Goal: Information Seeking & Learning: Learn about a topic

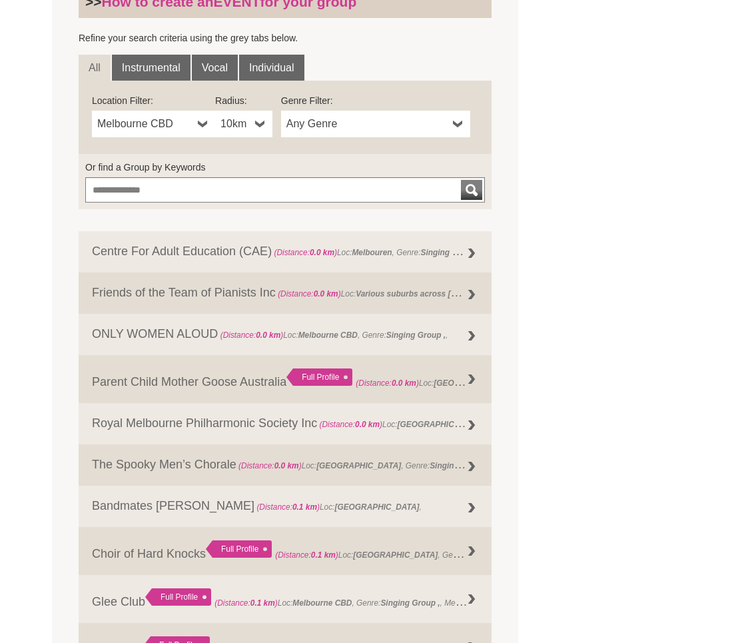
scroll to position [351, 0]
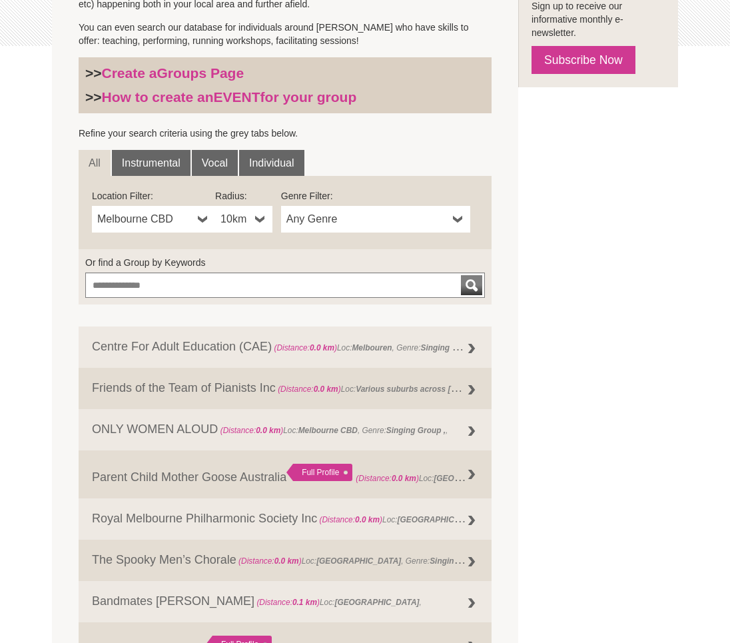
click at [198, 221] on b at bounding box center [203, 219] width 11 height 27
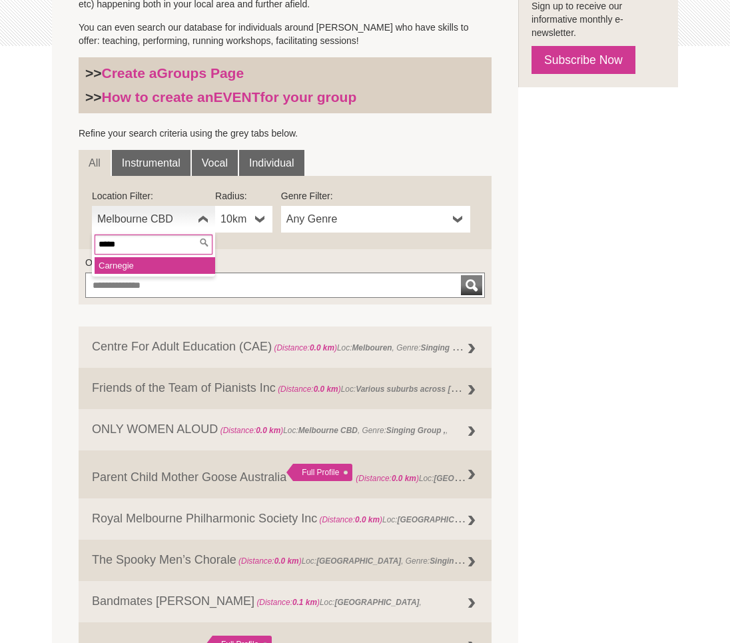
type input "*****"
click at [155, 265] on li "Carne gie" at bounding box center [155, 265] width 121 height 17
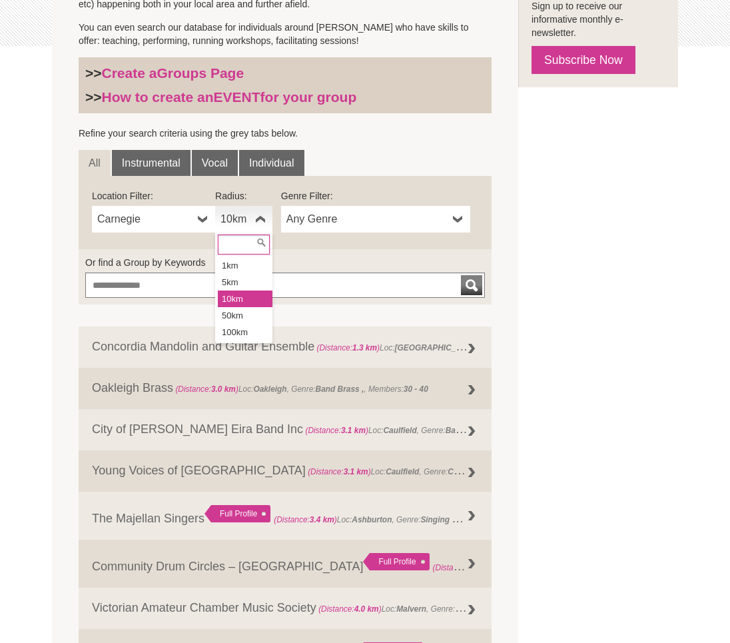
click at [260, 221] on b at bounding box center [260, 219] width 11 height 27
click at [250, 290] on li "10km" at bounding box center [245, 298] width 55 height 17
click at [261, 215] on b at bounding box center [260, 219] width 11 height 27
click at [259, 274] on li "5km" at bounding box center [245, 282] width 55 height 17
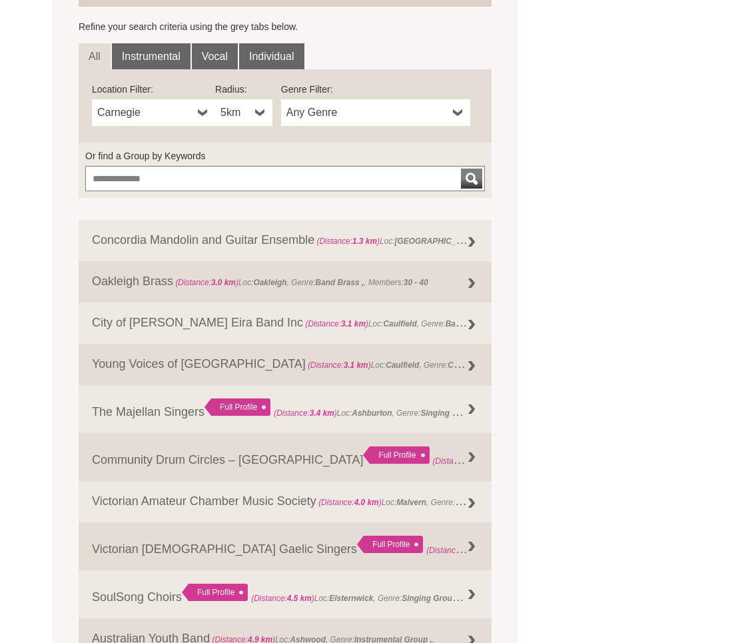
scroll to position [462, 0]
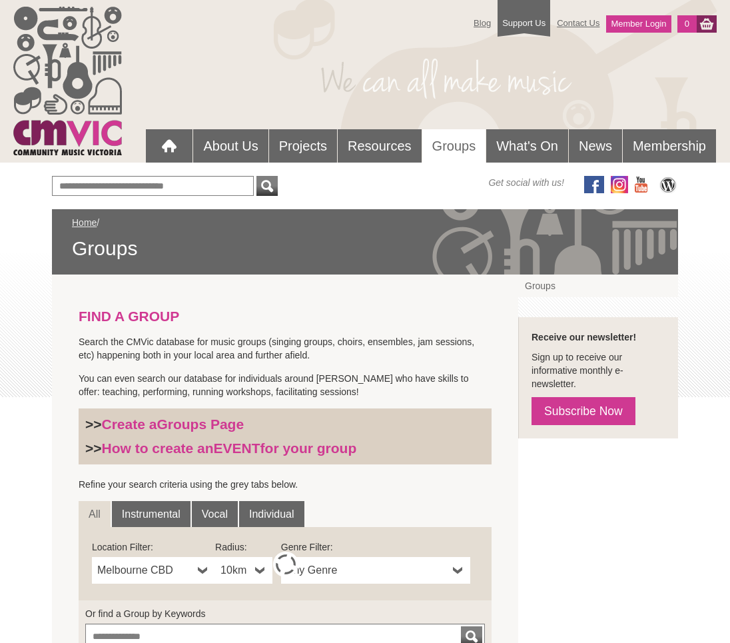
scroll to position [398, 0]
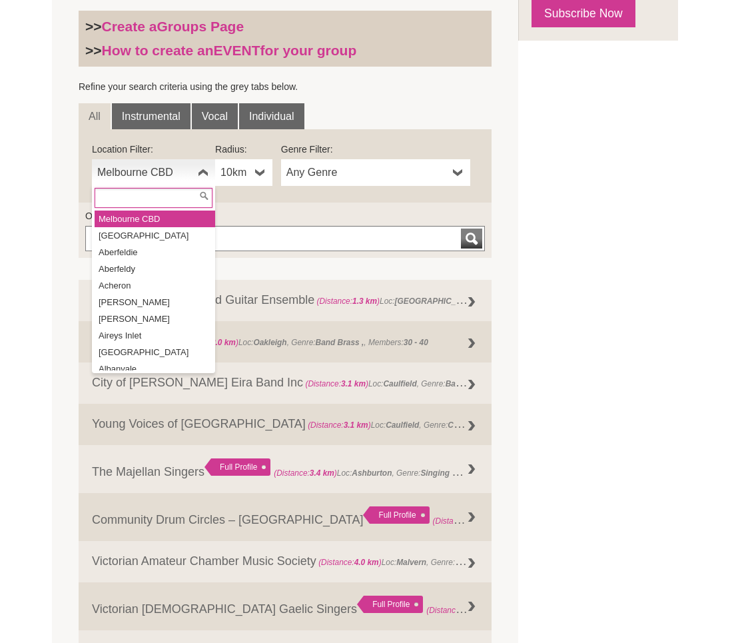
click at [204, 169] on b at bounding box center [203, 172] width 11 height 27
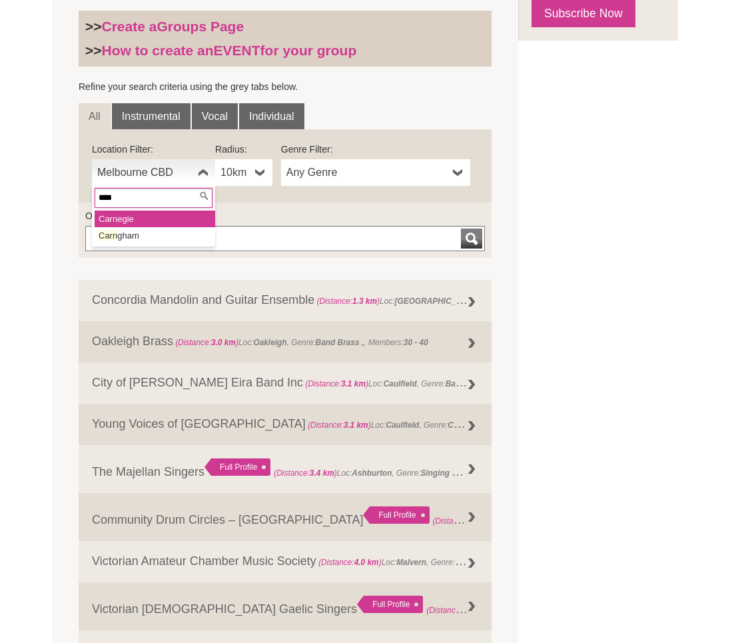
type input "****"
click at [167, 215] on li "Carn egie" at bounding box center [155, 219] width 121 height 17
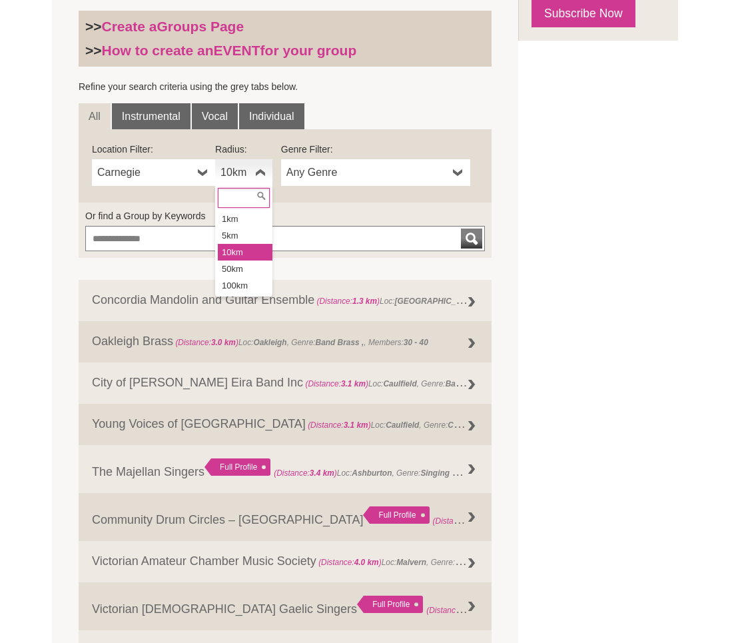
click at [250, 176] on link "10km" at bounding box center [243, 172] width 57 height 27
click at [246, 242] on li "5km" at bounding box center [245, 235] width 55 height 17
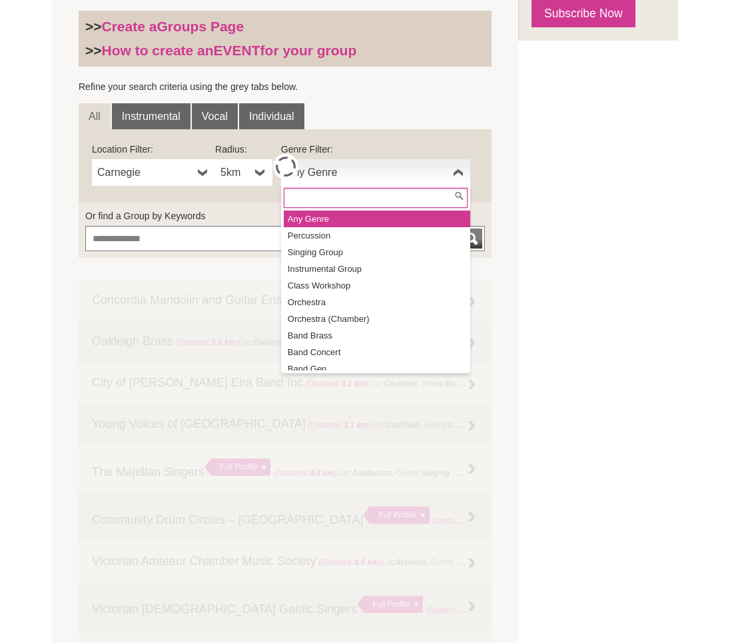
click at [378, 174] on span "Any Genre" at bounding box center [366, 173] width 161 height 16
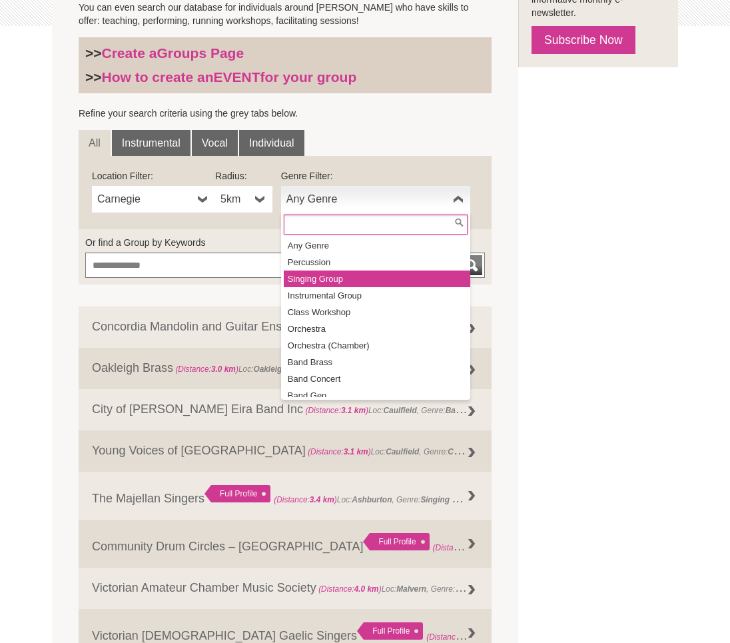
scroll to position [369, 0]
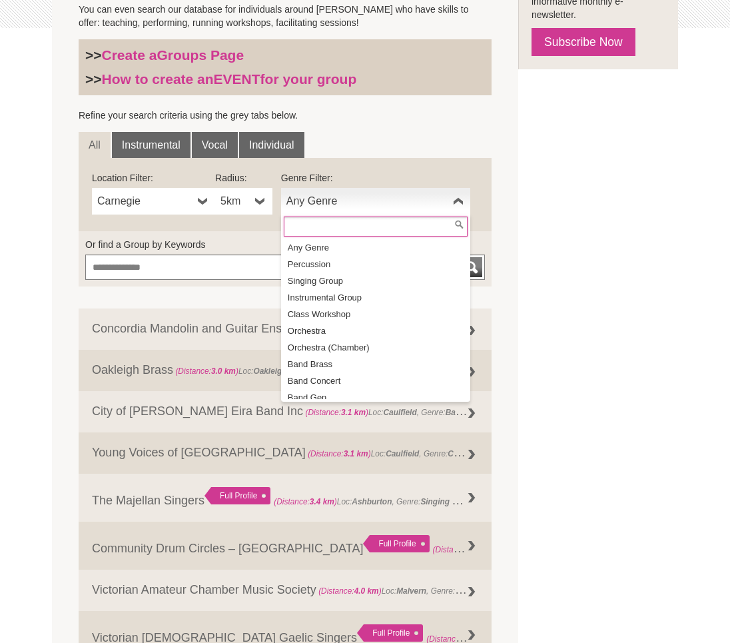
type input "*"
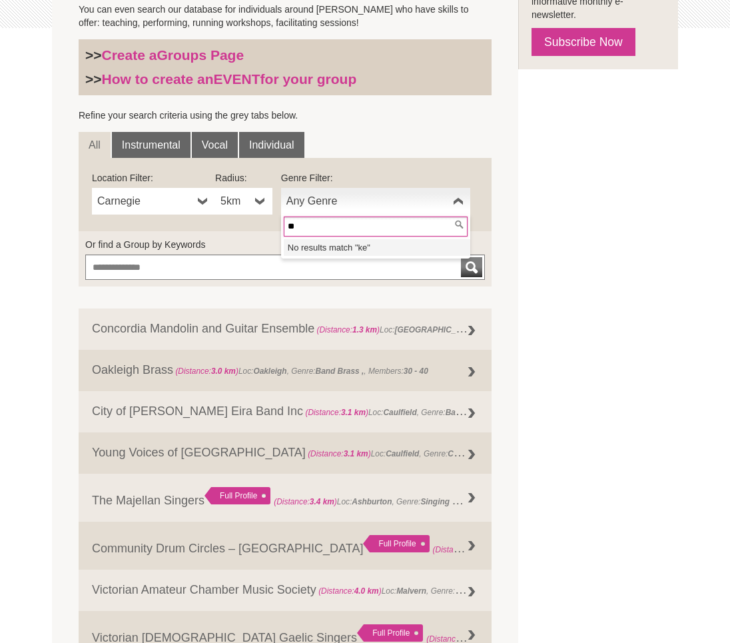
type input "*"
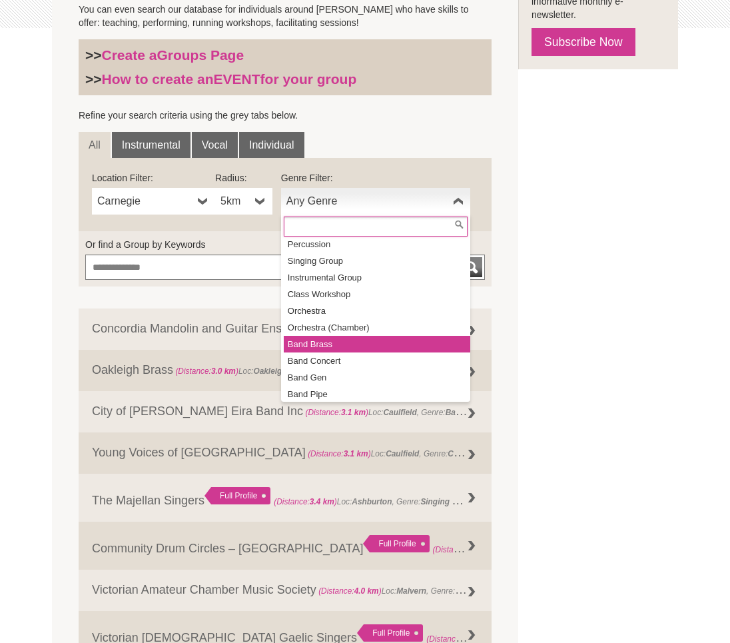
scroll to position [13, 0]
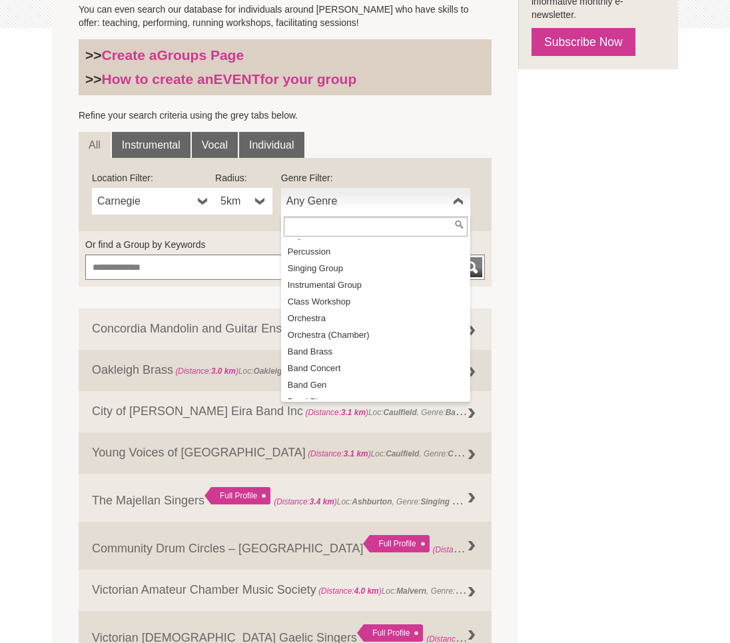
click at [636, 363] on div "FIND A GROUP Search the CMVic database for music groups (singing groups, choirs…" at bounding box center [365, 381] width 626 height 952
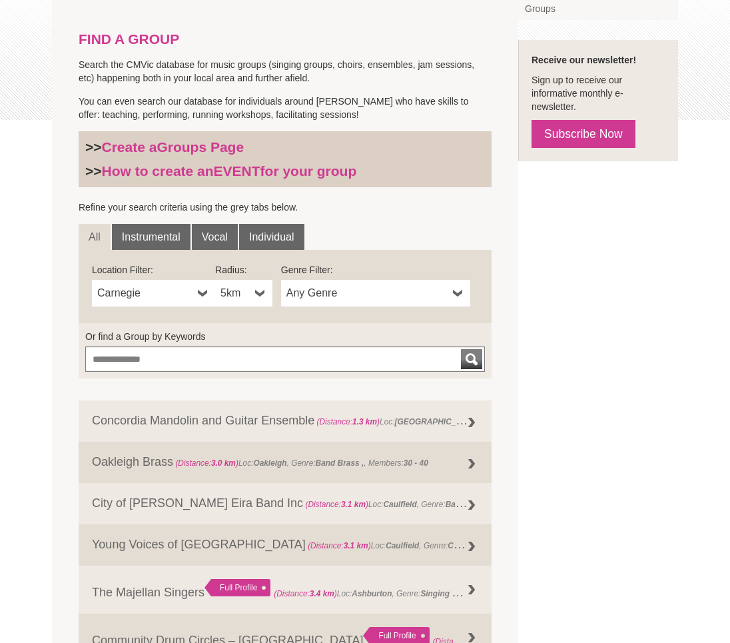
scroll to position [270, 0]
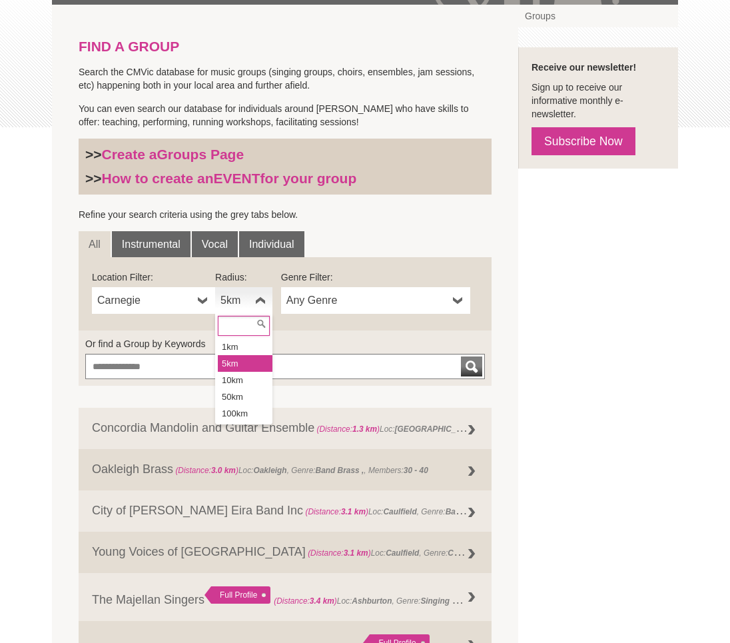
click at [253, 302] on link "5km" at bounding box center [243, 300] width 57 height 27
click at [246, 372] on li "10km" at bounding box center [245, 380] width 55 height 17
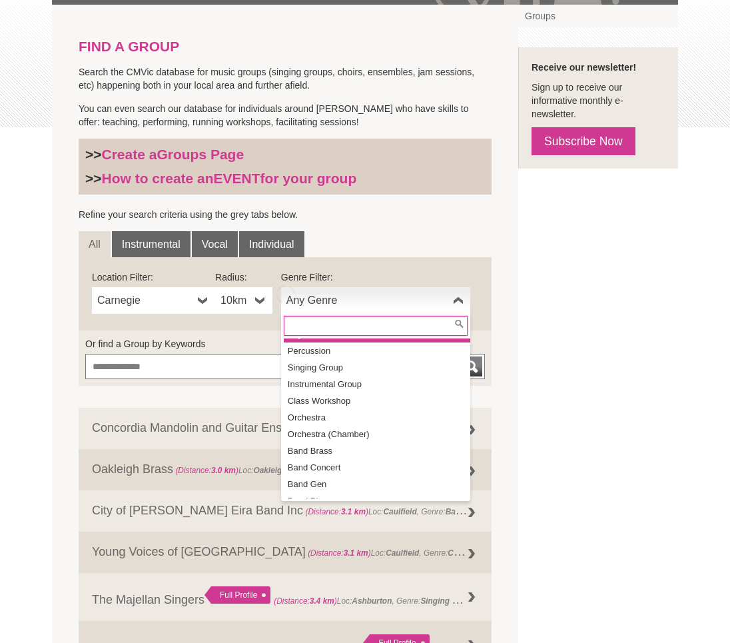
scroll to position [0, 0]
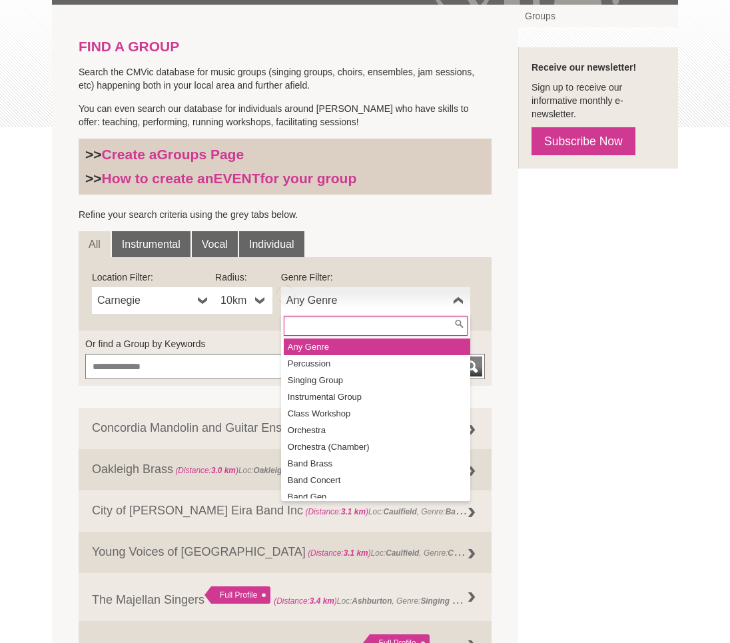
click at [351, 301] on span "Any Genre" at bounding box center [366, 300] width 161 height 16
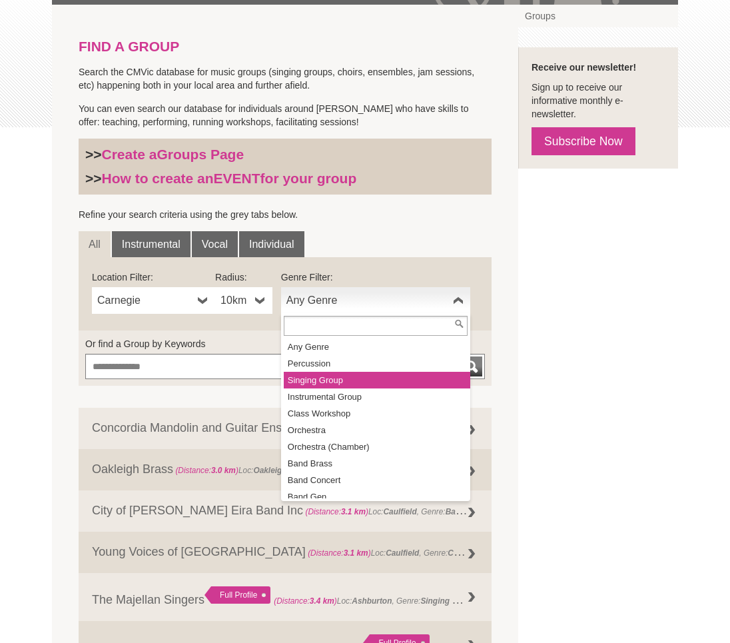
click at [363, 386] on li "Singing Group" at bounding box center [377, 380] width 187 height 17
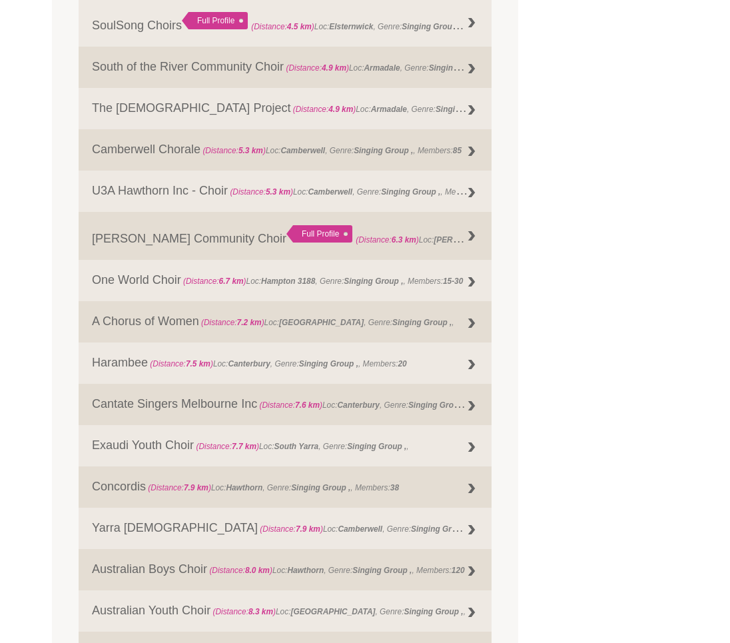
scroll to position [779, 0]
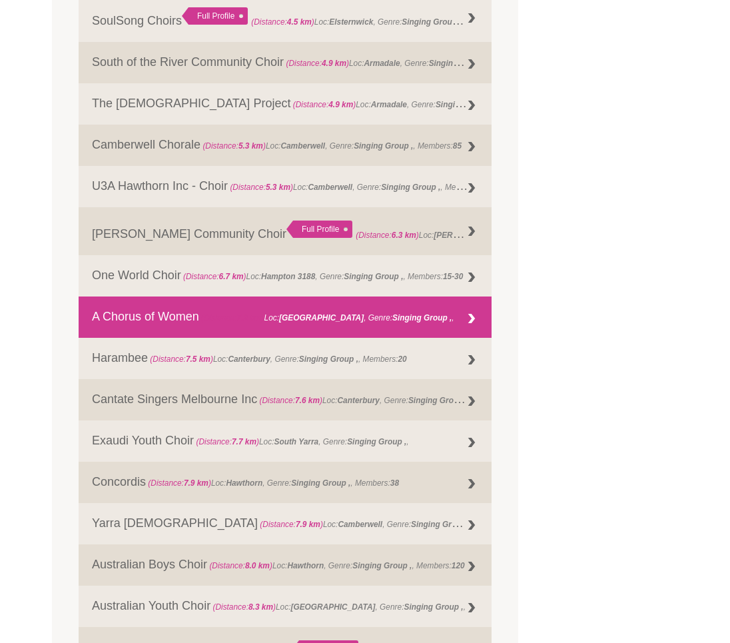
click at [447, 326] on link "A Chorus of Women (Distance: 7.2 km ) Loc: Canberra , Genre: Singing Group ," at bounding box center [285, 316] width 413 height 41
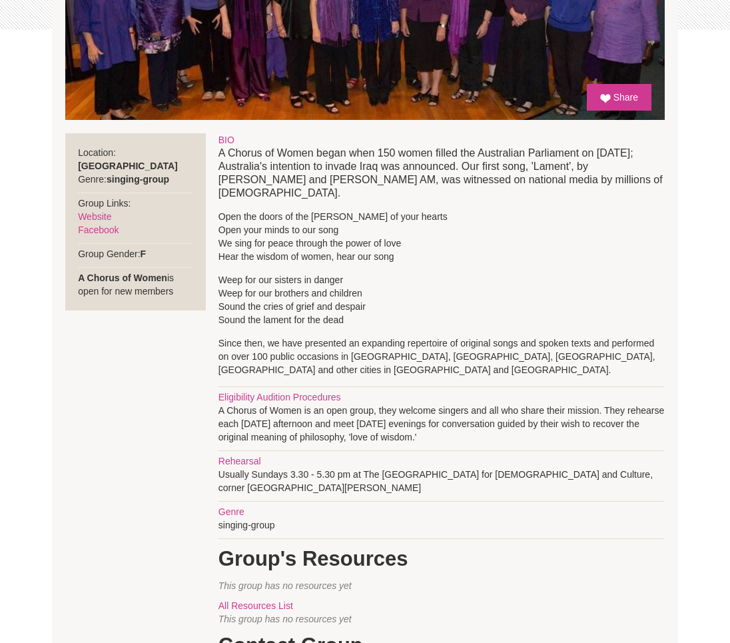
scroll to position [509, 0]
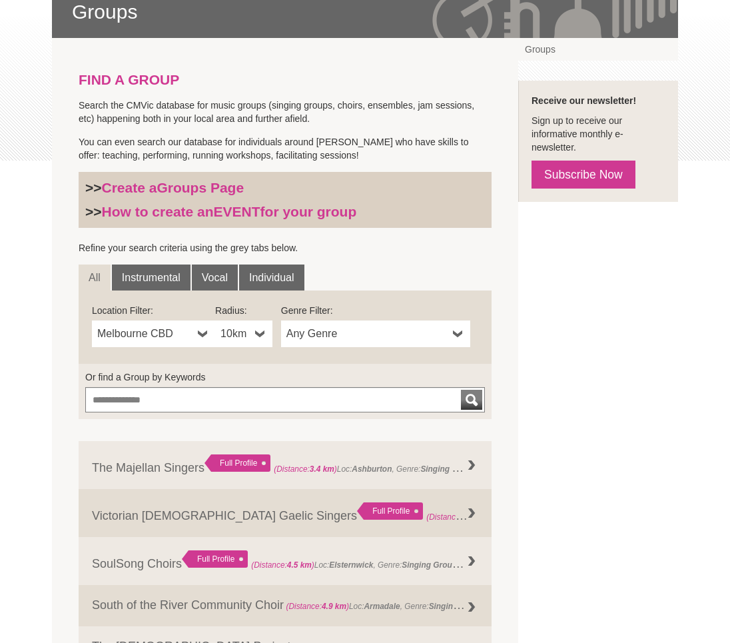
scroll to position [238, 0]
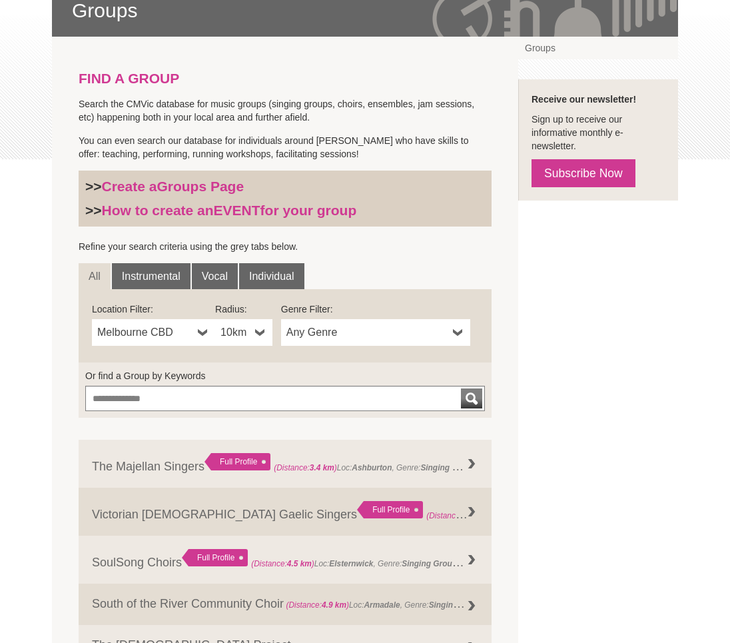
click at [199, 331] on b at bounding box center [203, 332] width 11 height 27
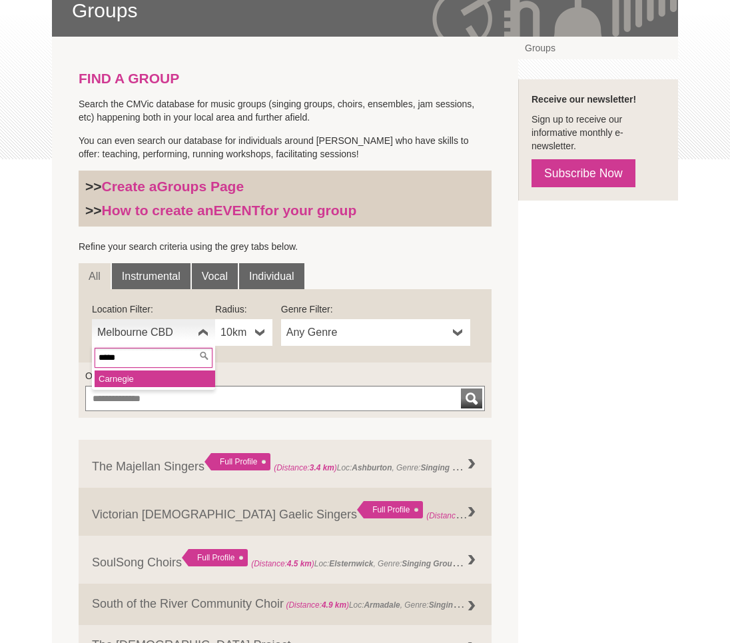
type input "*****"
click at [158, 378] on li "Carne gie" at bounding box center [155, 378] width 121 height 17
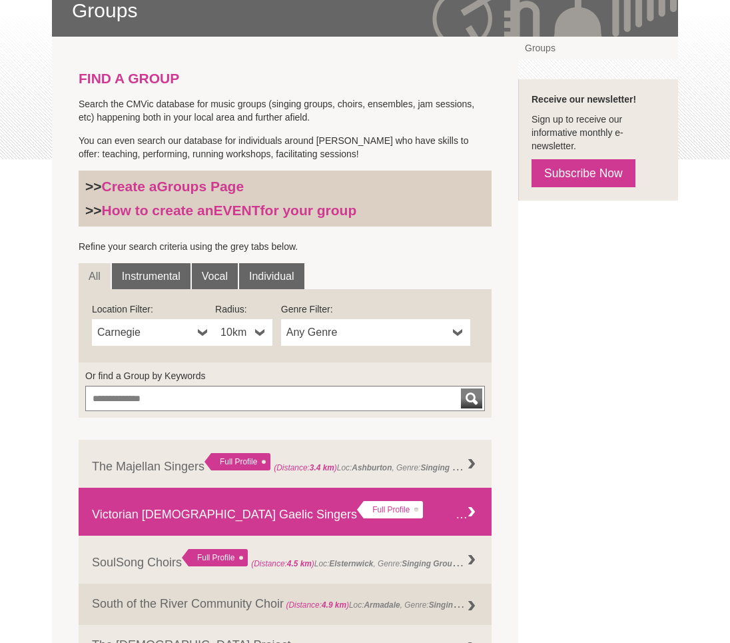
click at [453, 527] on link "Victorian Scottish Gaelic Singers Full Profile (Distance: 4.1 km ) Loc: Malvern…" at bounding box center [285, 512] width 413 height 48
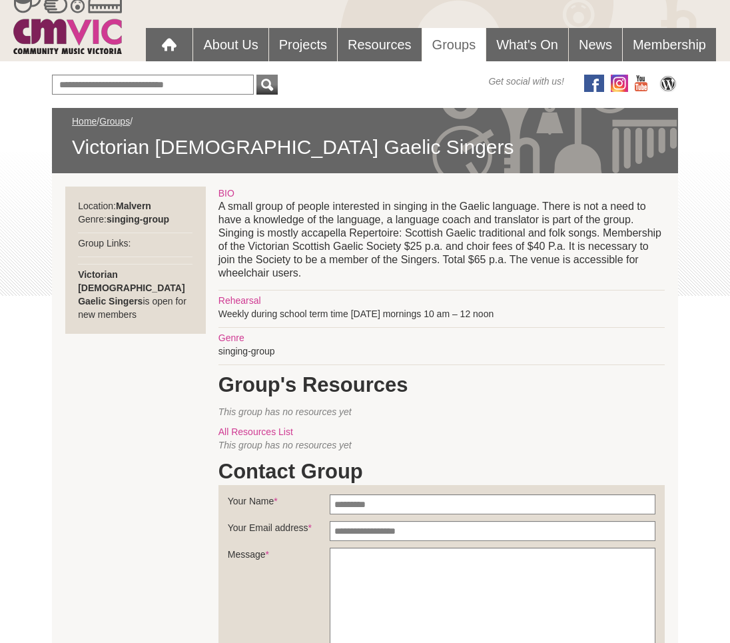
scroll to position [139, 0]
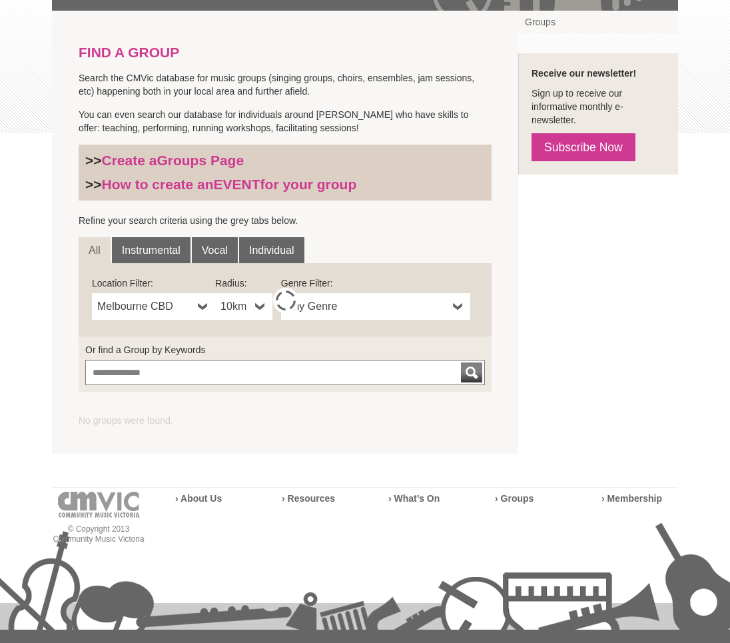
scroll to position [288, 0]
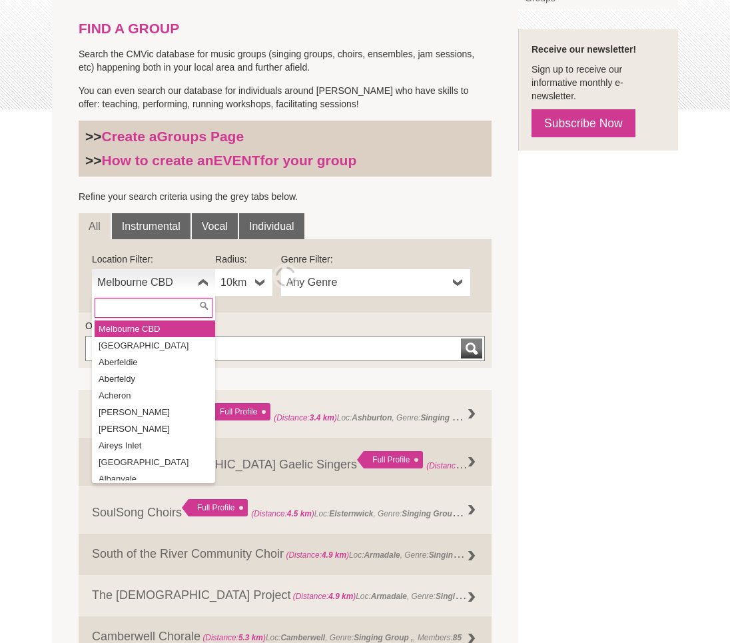
click at [192, 286] on span "Melbourne CBD" at bounding box center [144, 282] width 95 height 16
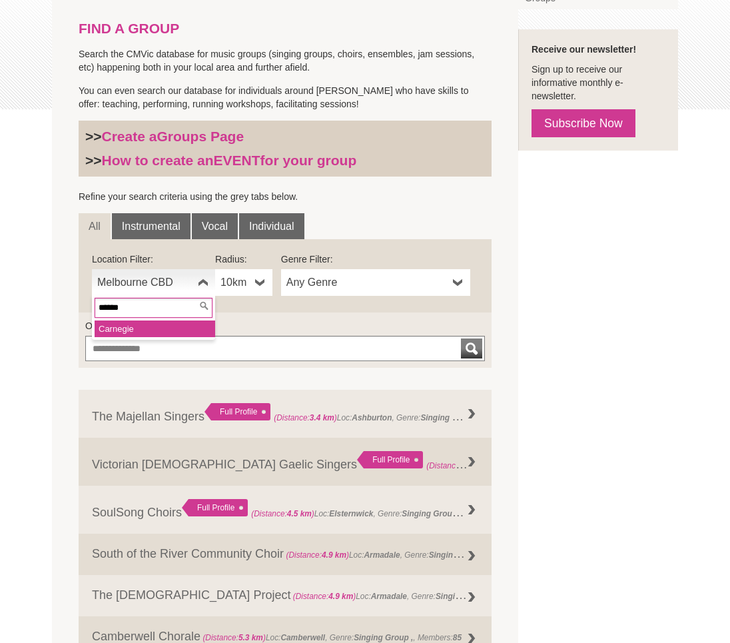
type input "******"
click at [135, 328] on li "Carneg ie" at bounding box center [155, 328] width 121 height 17
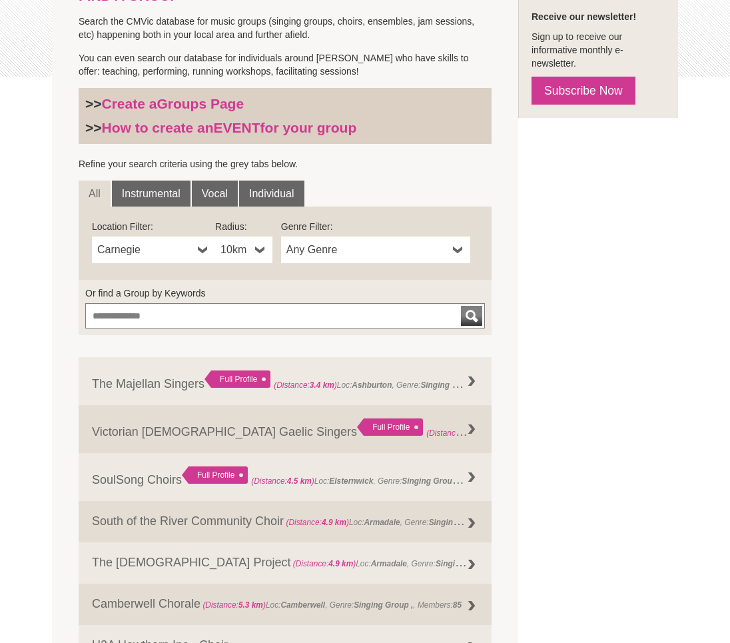
scroll to position [296, 0]
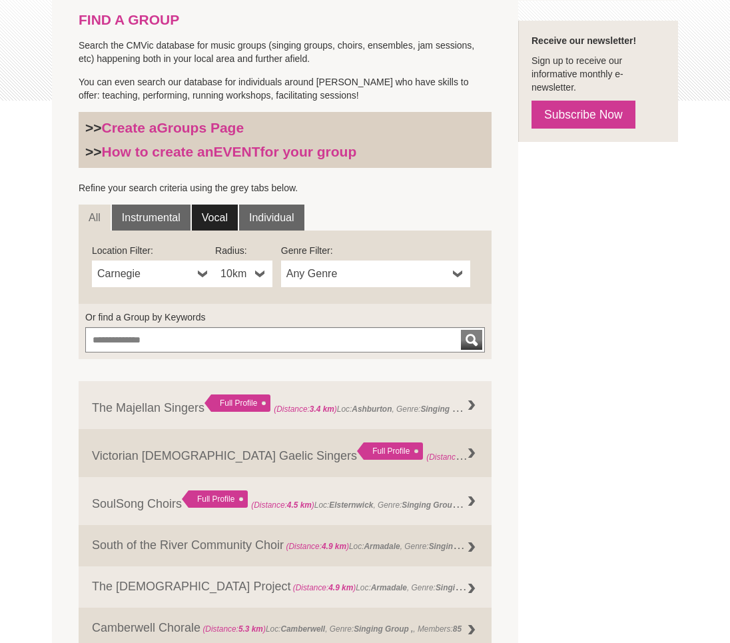
click at [213, 217] on link "Vocal" at bounding box center [215, 218] width 46 height 27
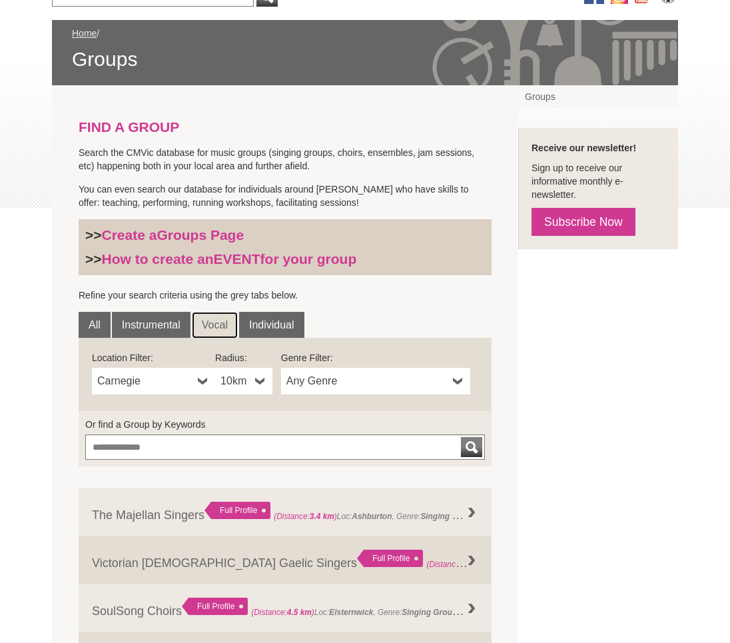
scroll to position [0, 0]
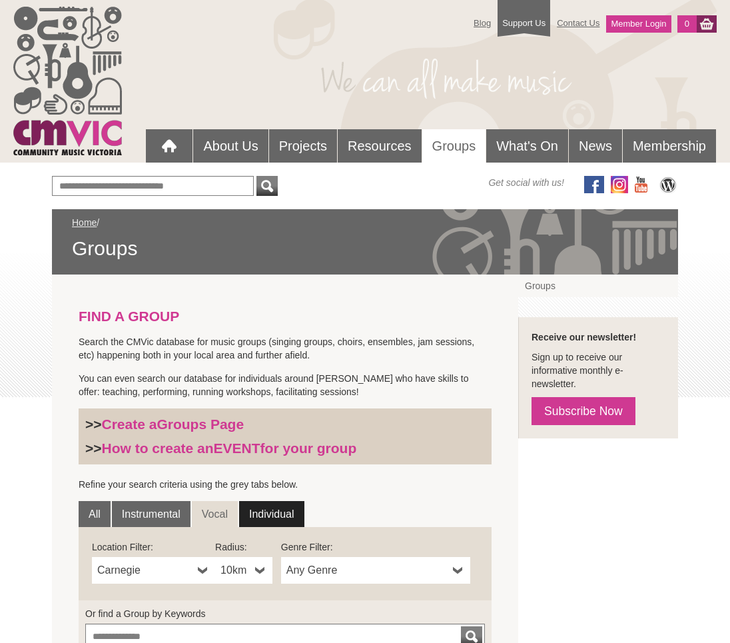
click at [258, 517] on link "Individual" at bounding box center [271, 514] width 65 height 27
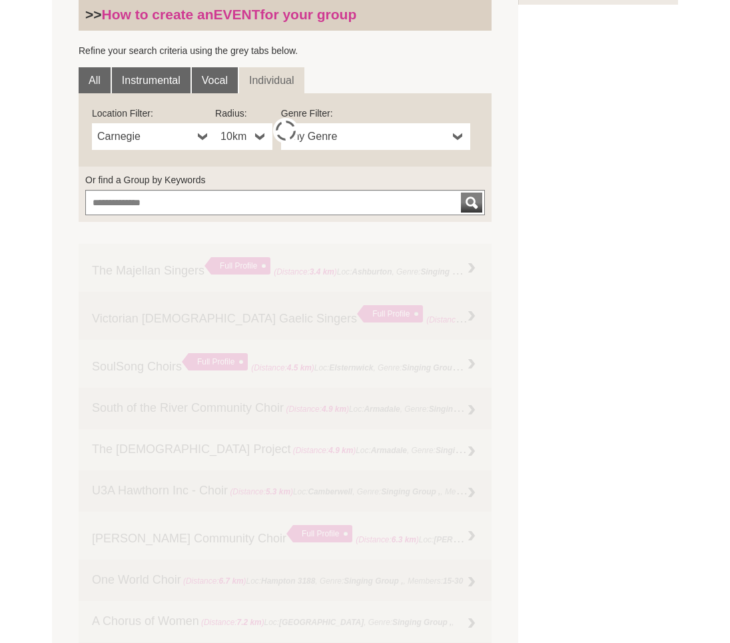
scroll to position [398, 0]
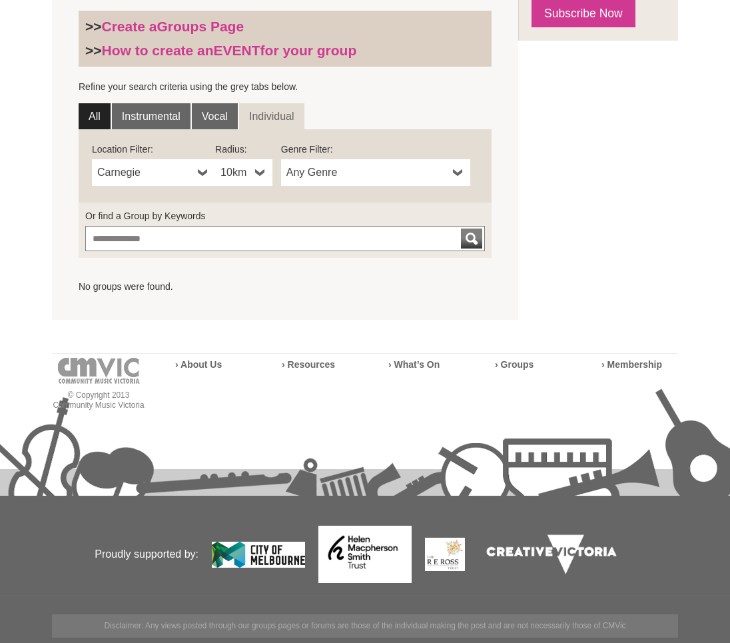
click at [96, 115] on link "All" at bounding box center [95, 116] width 32 height 27
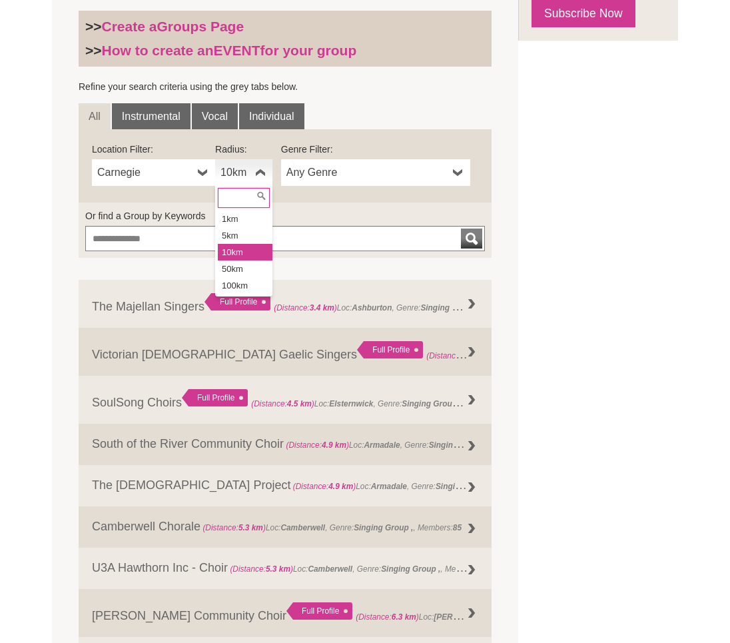
click at [246, 175] on span "10km" at bounding box center [235, 173] width 29 height 16
click at [246, 265] on li "50km" at bounding box center [245, 268] width 55 height 17
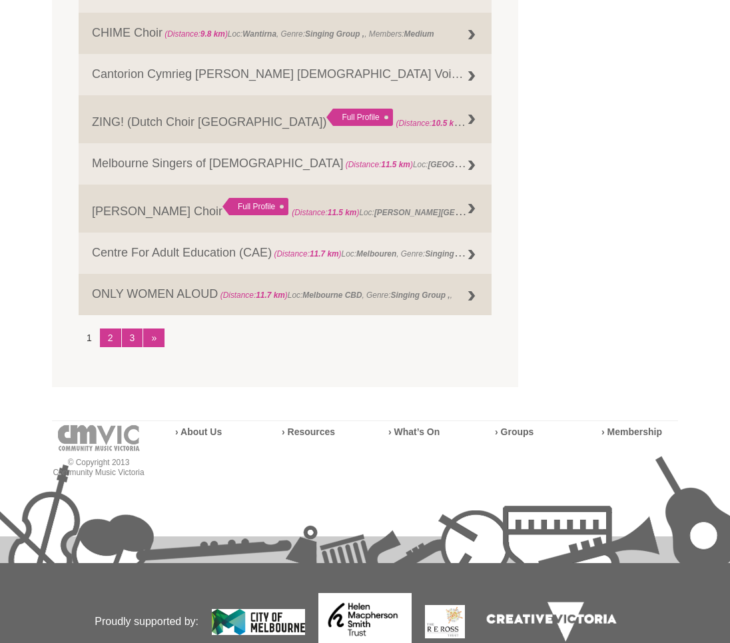
scroll to position [1654, 0]
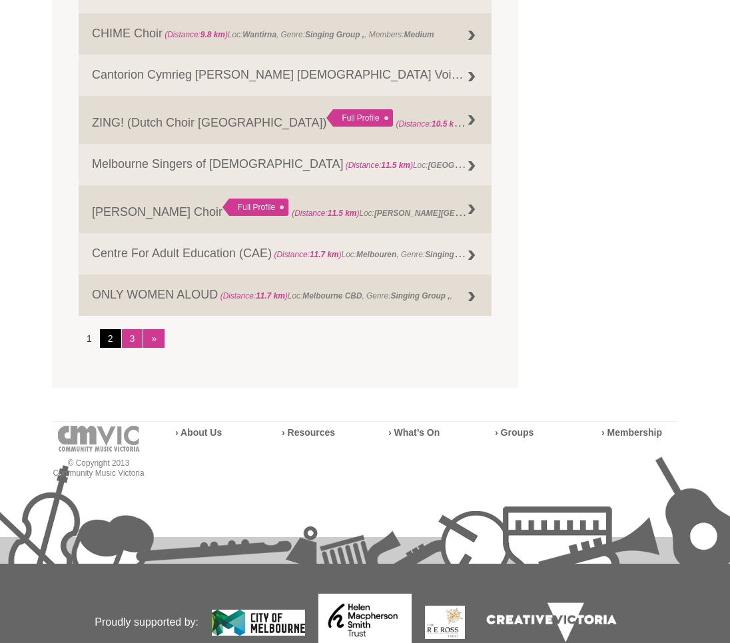
click at [116, 336] on link "2" at bounding box center [110, 338] width 21 height 19
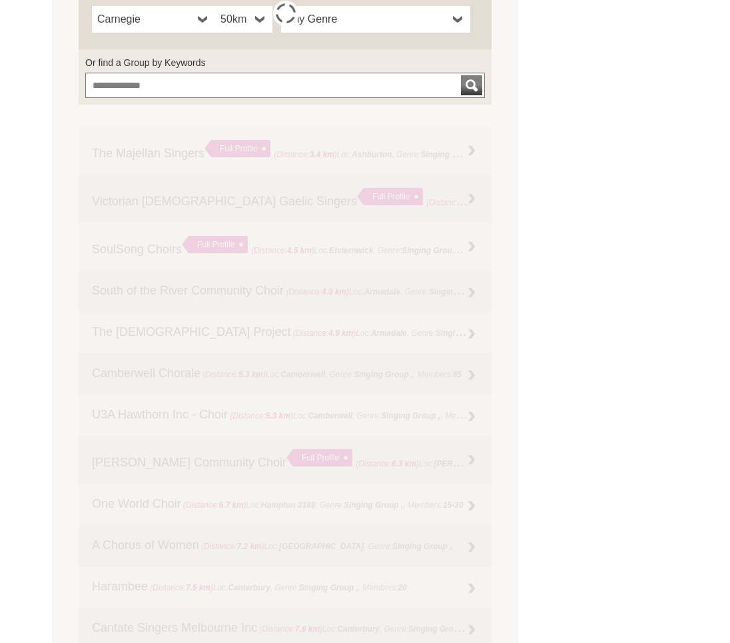
scroll to position [791, 0]
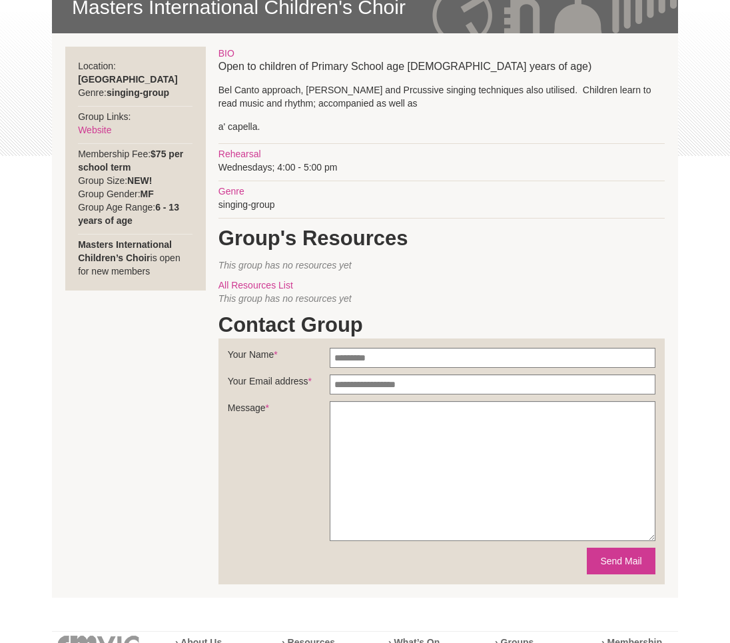
scroll to position [225, 0]
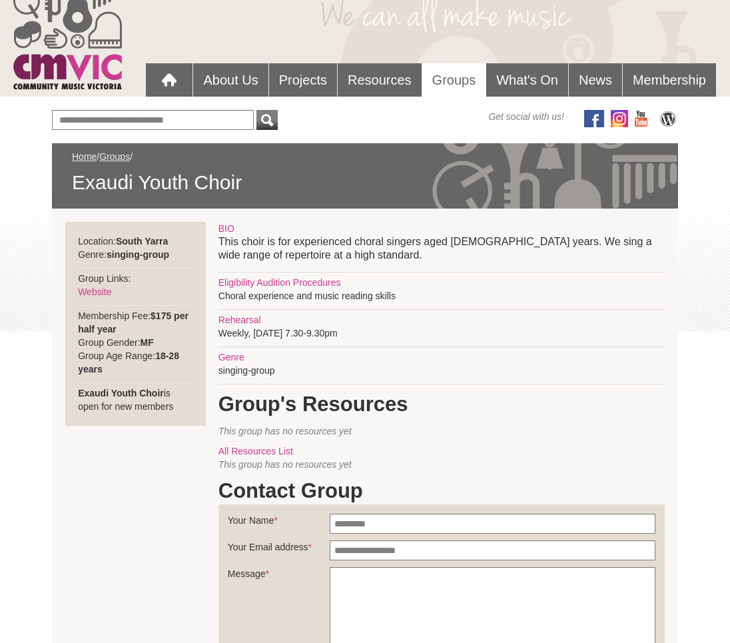
scroll to position [61, 0]
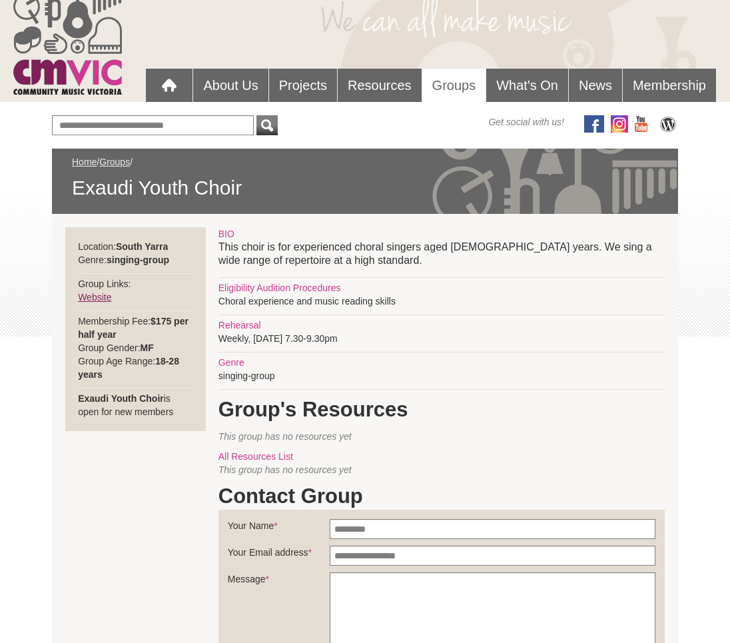
click at [95, 296] on link "Website" at bounding box center [94, 297] width 33 height 11
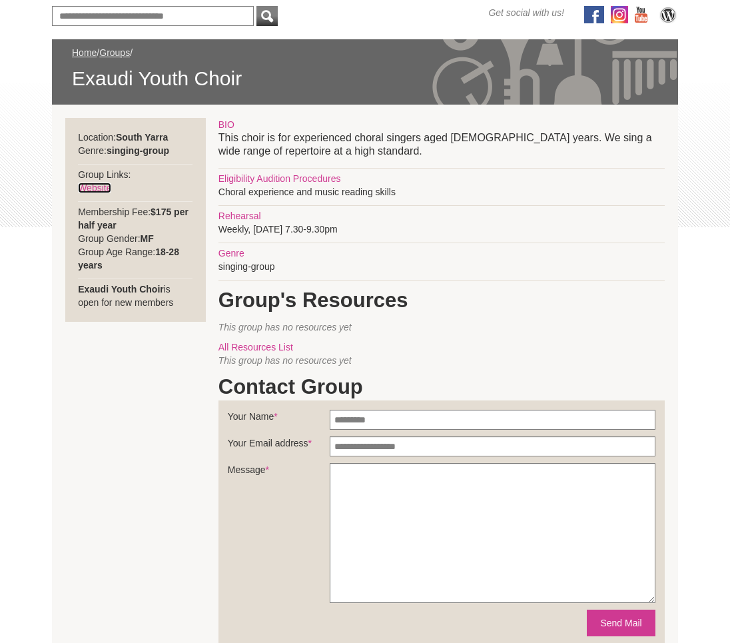
scroll to position [175, 0]
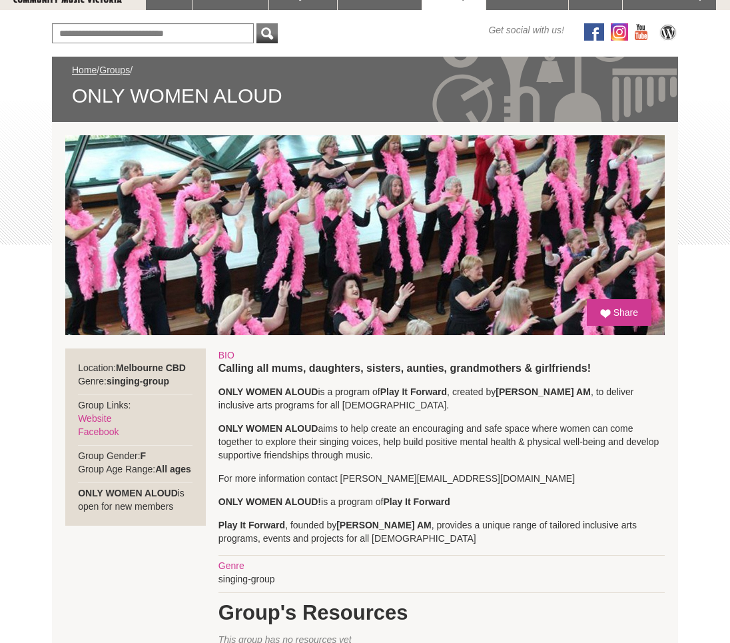
scroll to position [148, 0]
